Goal: Check status

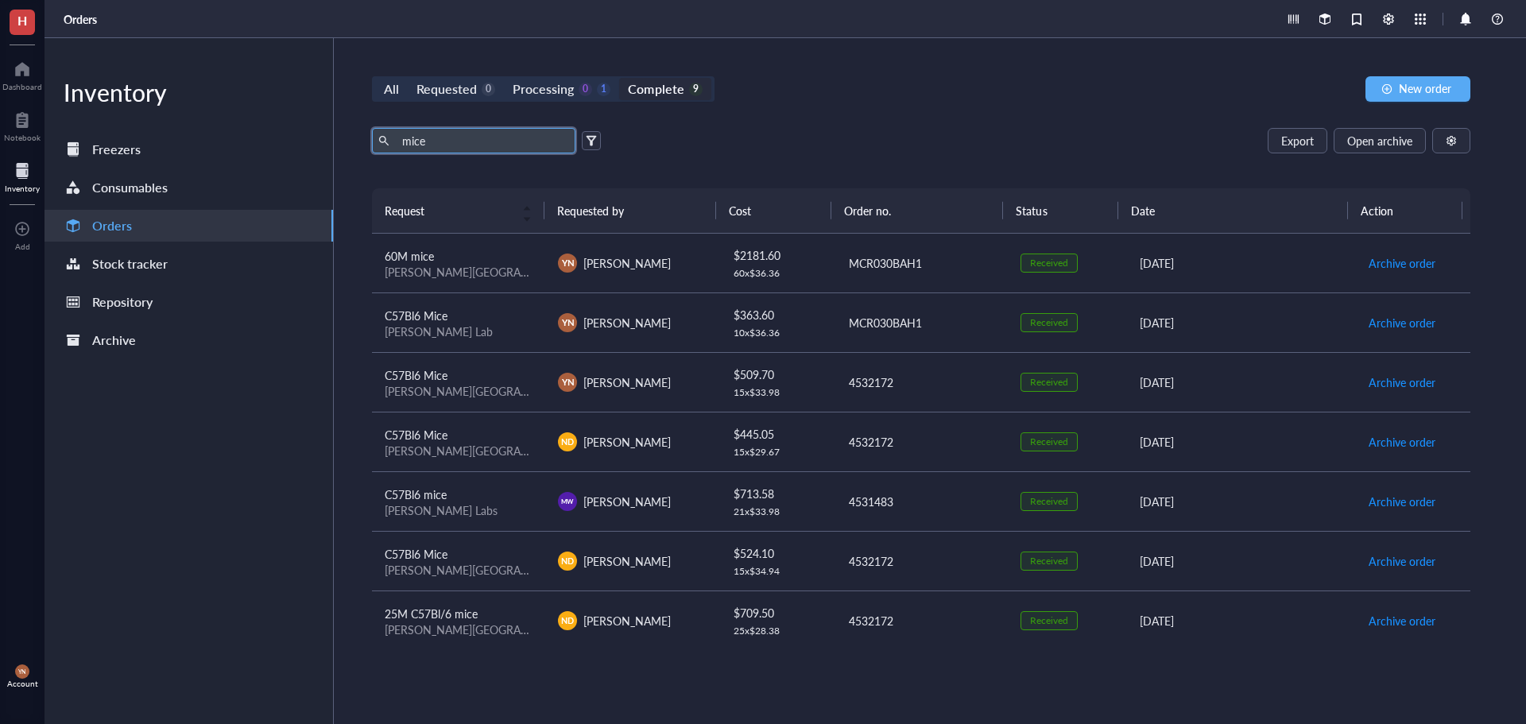
scroll to position [121, 0]
click at [519, 553] on span "4HT Mice Breeding Pairs Cre-" at bounding box center [457, 553] width 145 height 16
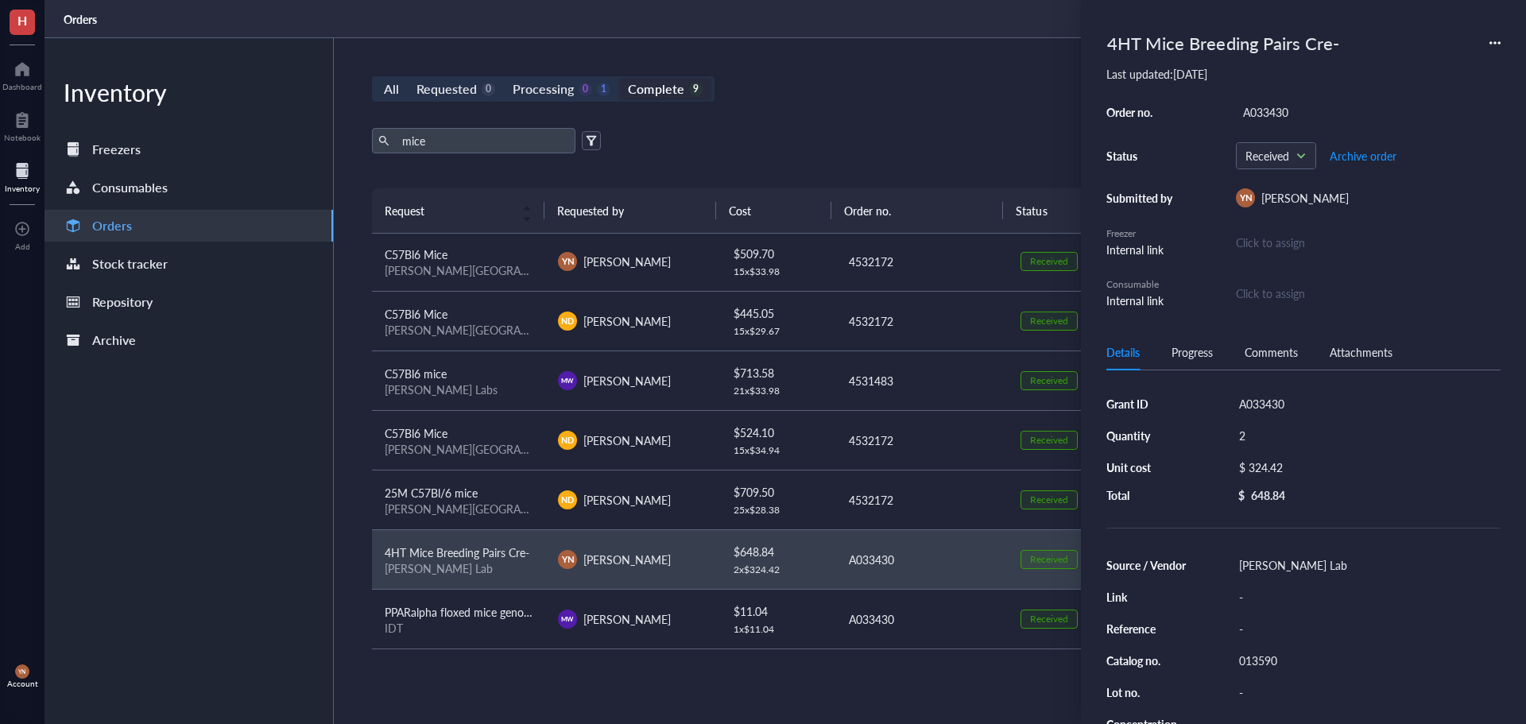
click at [1184, 349] on div "Progress" at bounding box center [1192, 351] width 41 height 17
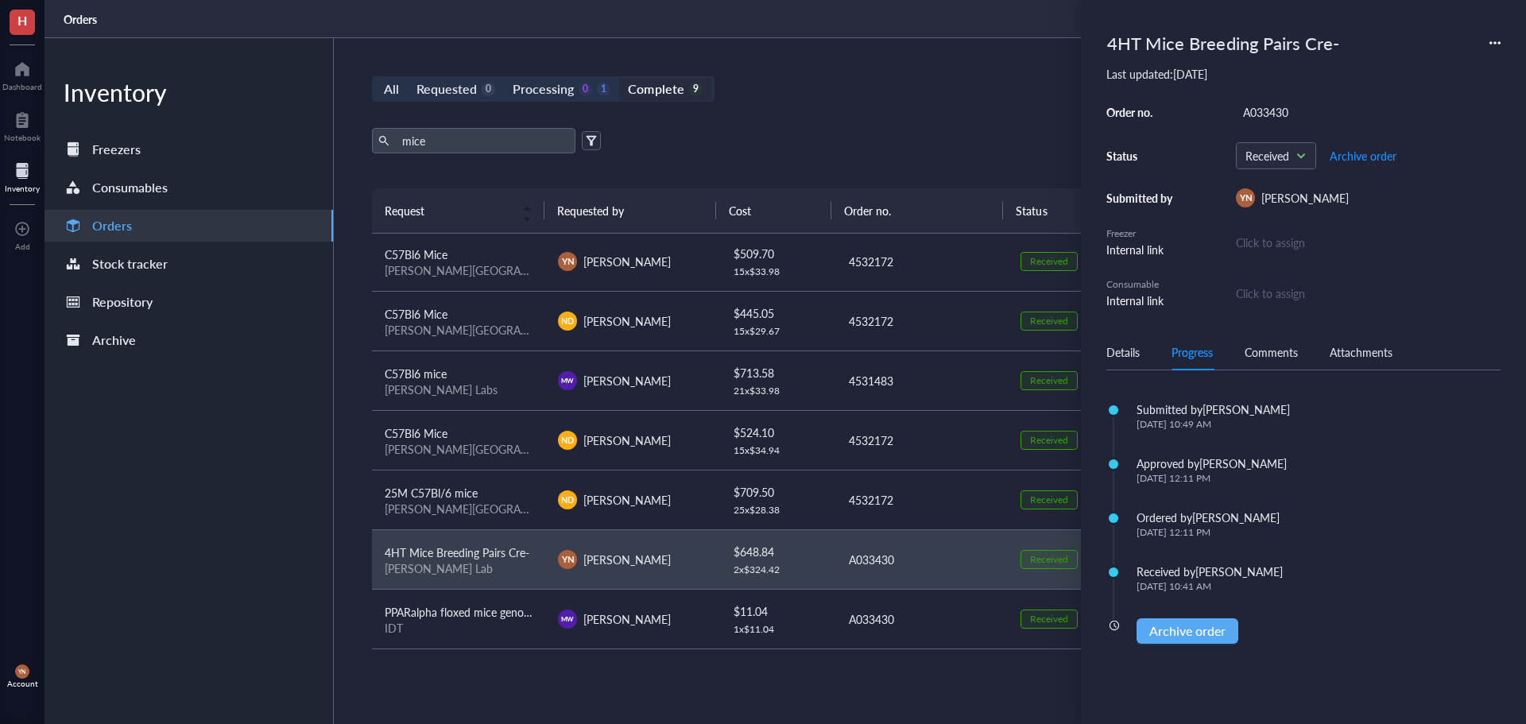
click at [793, 120] on div "All Requested 0 Processing 0 1 Complete 9 New order mice Export Open archive Re…" at bounding box center [921, 381] width 1175 height 686
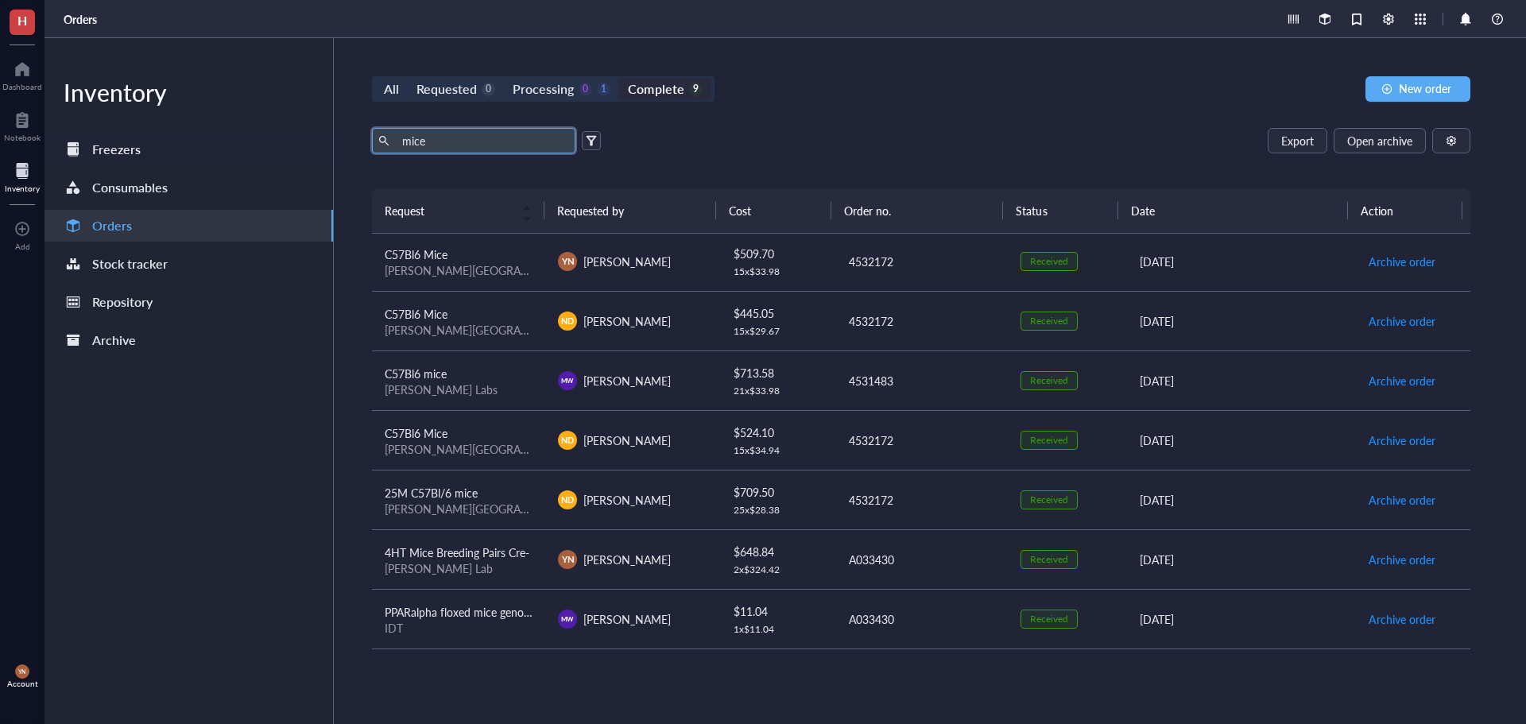
drag, startPoint x: 440, startPoint y: 152, endPoint x: 136, endPoint y: 149, distance: 304.5
click at [189, 153] on div "Inventory Freezers Consumables Orders Stock tracker Repository Archive All Requ…" at bounding box center [786, 381] width 1482 height 686
click at [811, 174] on div "Export Open archive Requester Requested on Source / Vendor Last updated" at bounding box center [921, 158] width 1099 height 60
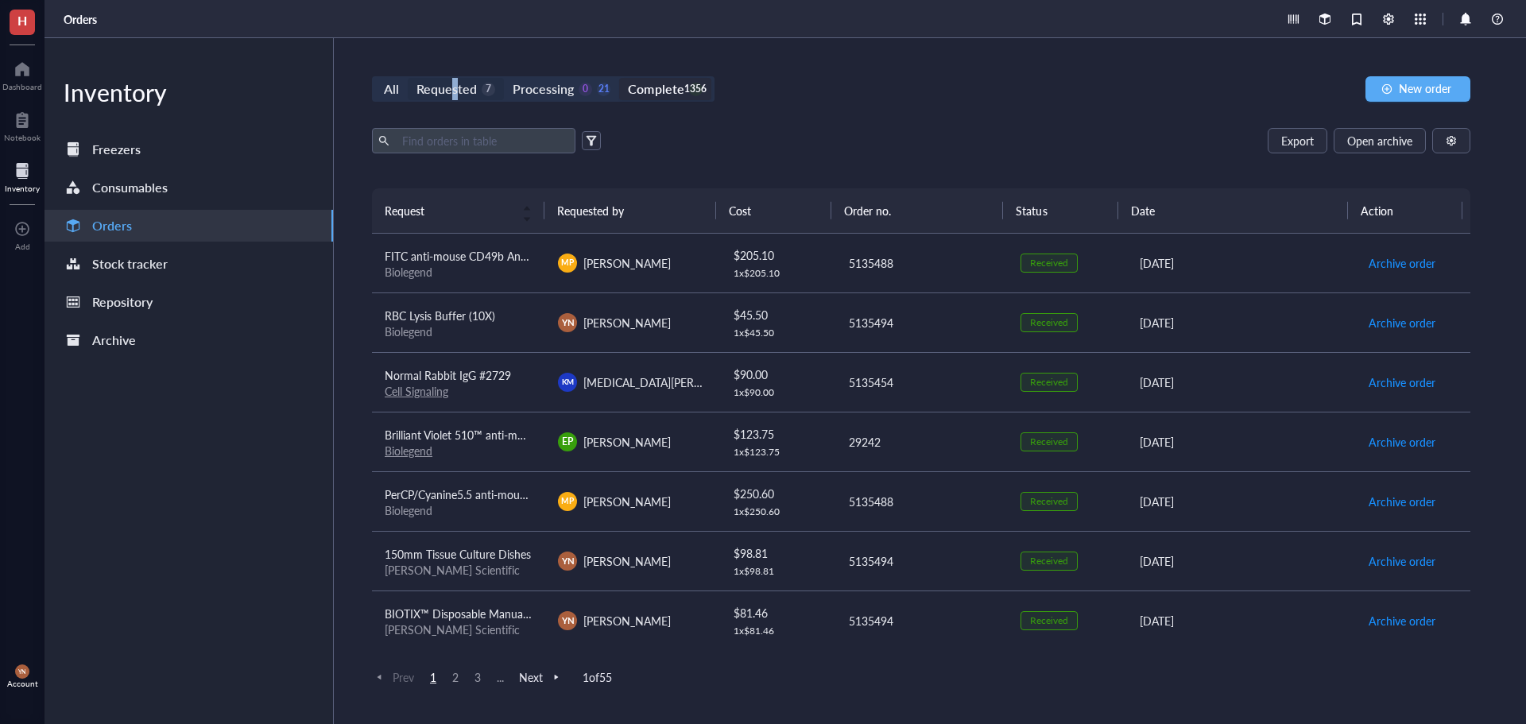
click at [455, 98] on div "Requested" at bounding box center [447, 89] width 60 height 22
click at [460, 89] on div "Requested" at bounding box center [447, 89] width 60 height 22
click at [408, 78] on input "Requested 7" at bounding box center [408, 78] width 0 height 0
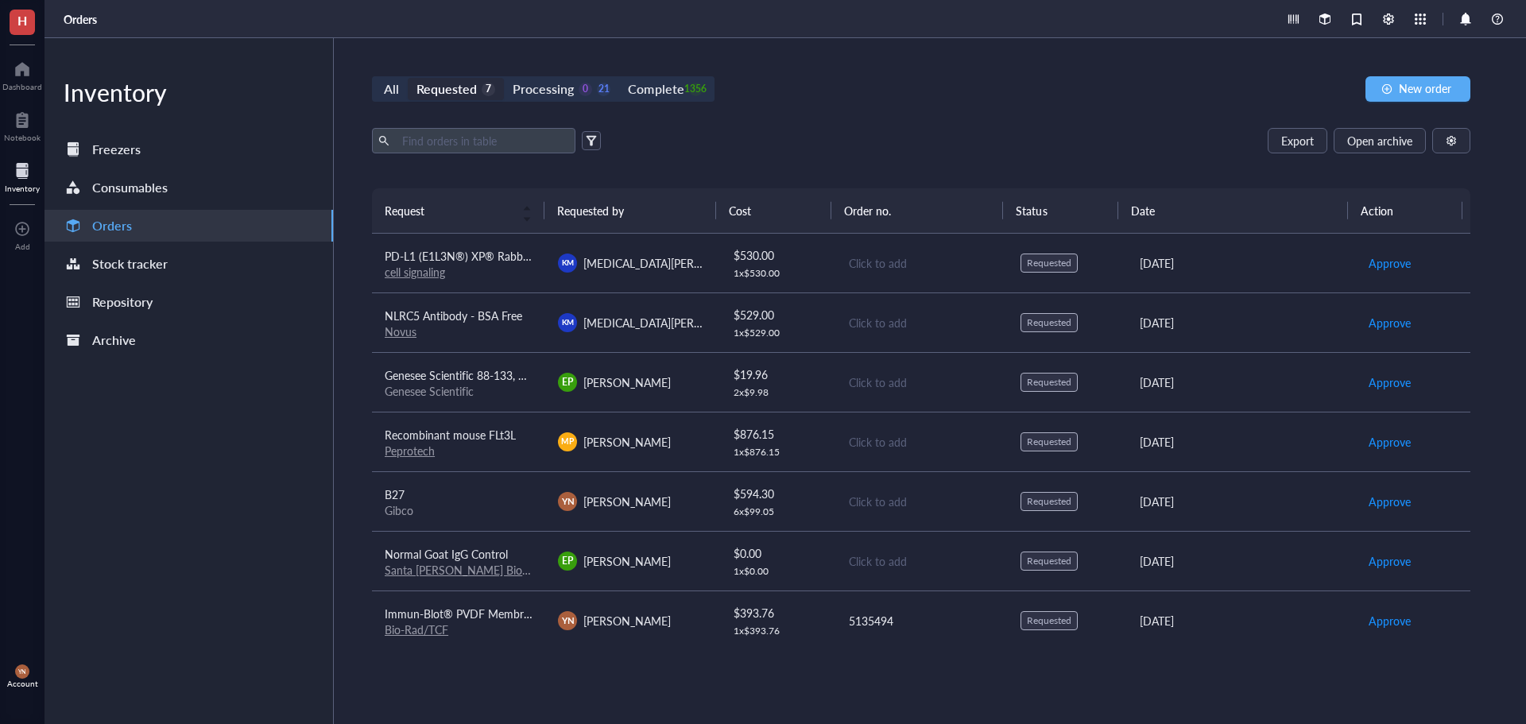
click at [812, 124] on div "All Requested 7 Processing 0 21 Complete 1356 New order Export Open archive Req…" at bounding box center [921, 381] width 1175 height 686
click at [522, 94] on div "Processing" at bounding box center [543, 89] width 61 height 22
click at [504, 78] on input "Processing 0 21" at bounding box center [504, 78] width 0 height 0
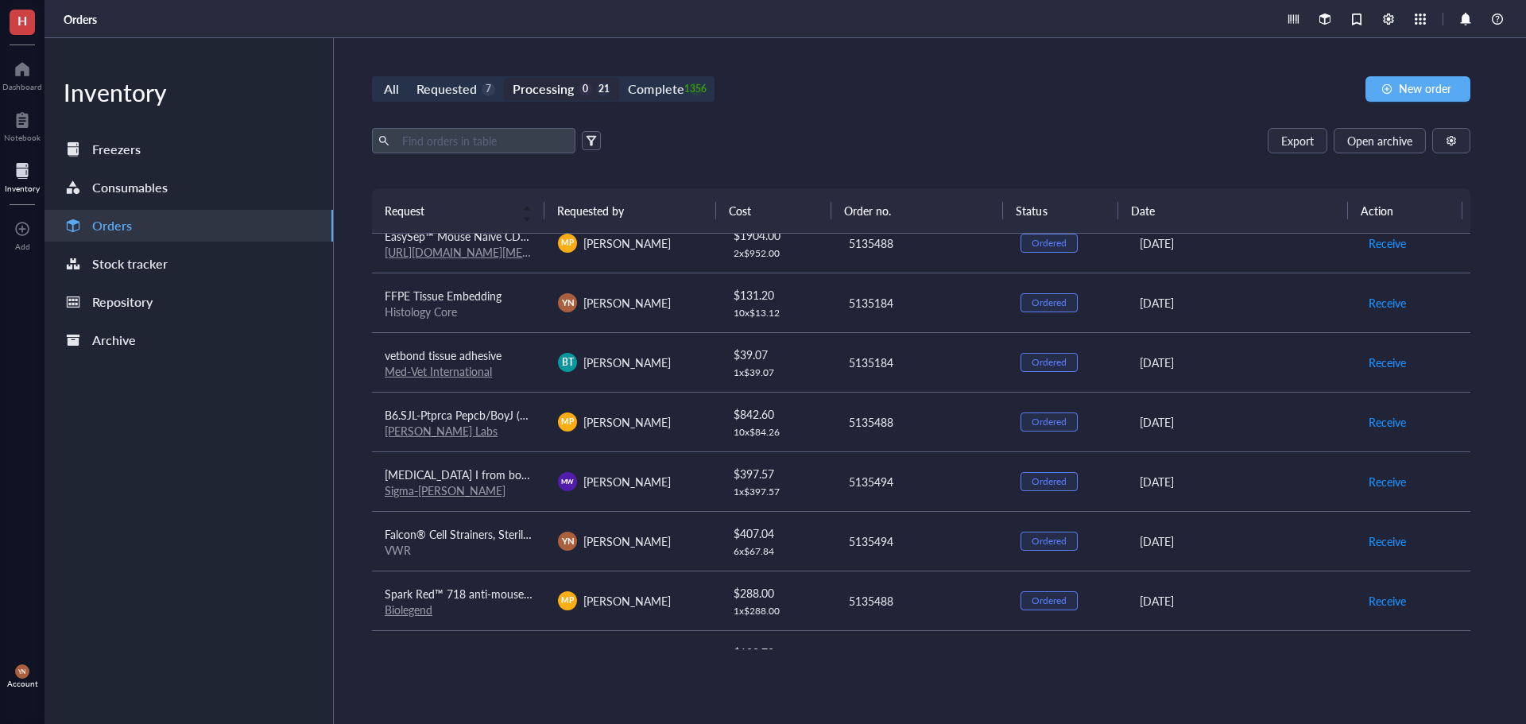
scroll to position [558, 0]
click at [482, 468] on span "[MEDICAL_DATA] I from bovine pancreas,Type IV, lyophilized powder, ≥2,000 Kunit…" at bounding box center [633, 473] width 497 height 16
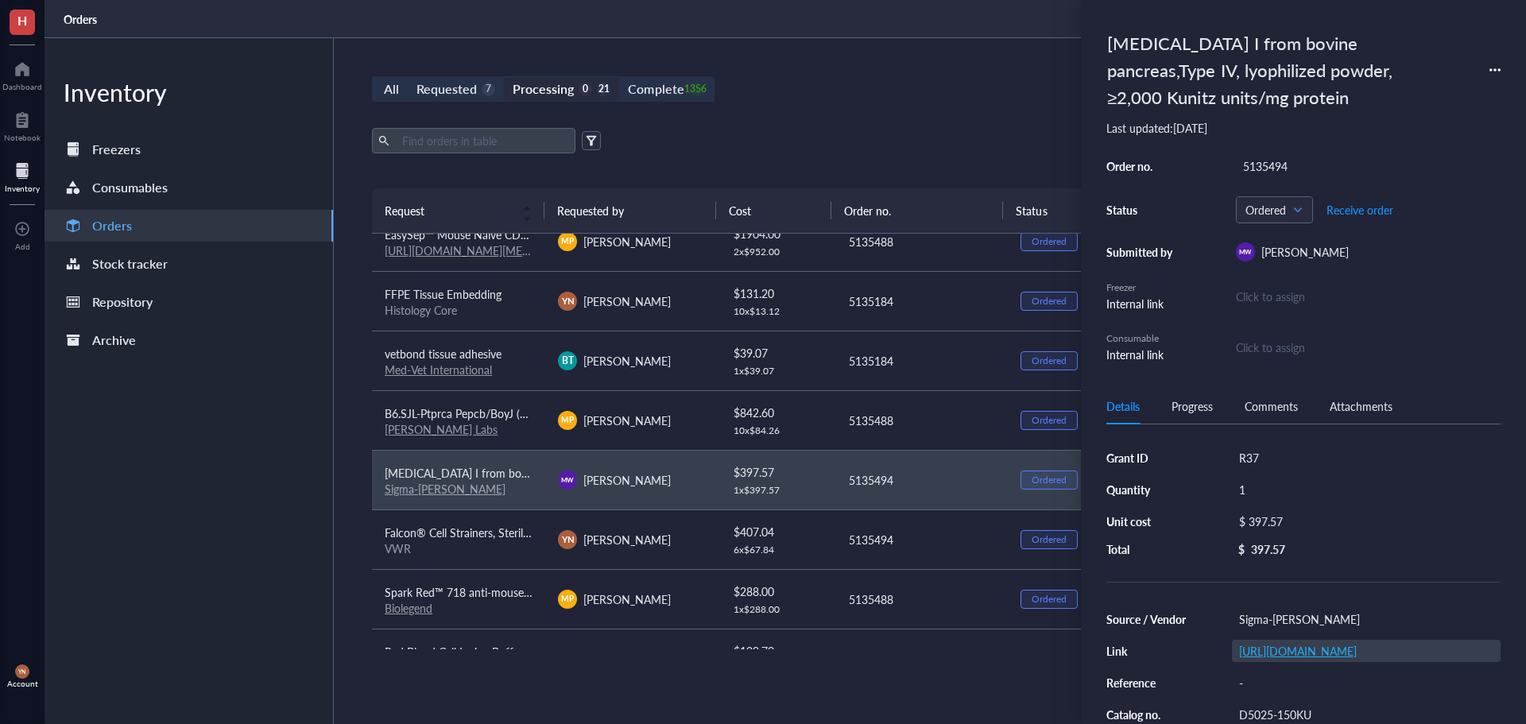
click at [1274, 654] on link "[URL][DOMAIN_NAME]" at bounding box center [1298, 651] width 118 height 16
